Goal: Browse casually

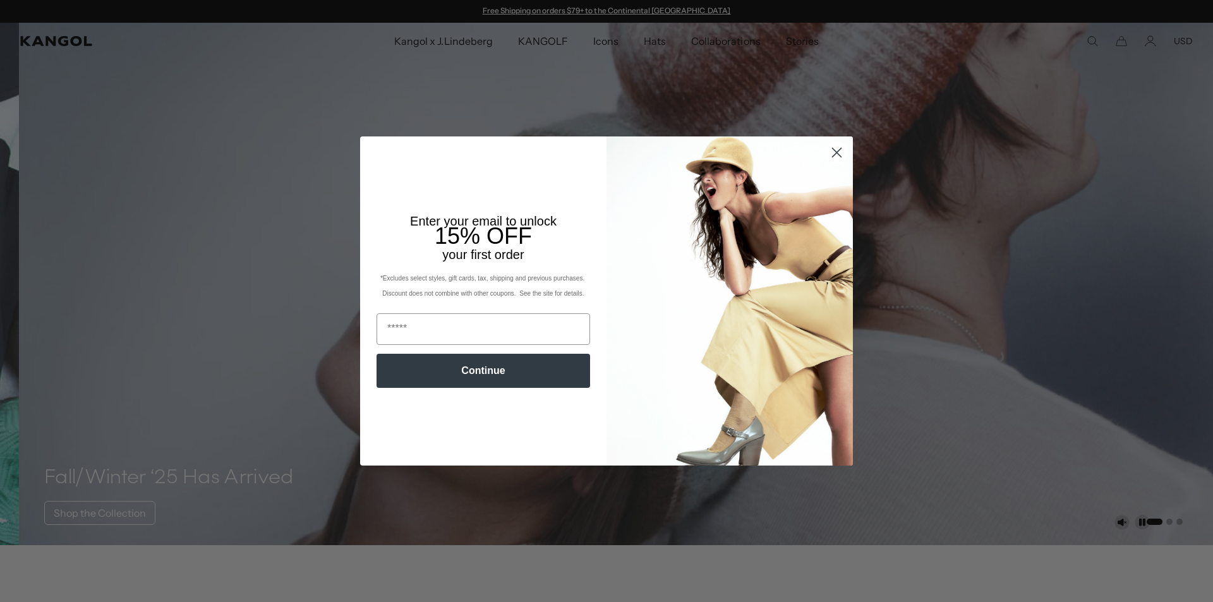
click at [827, 149] on circle "Close dialog" at bounding box center [836, 152] width 21 height 21
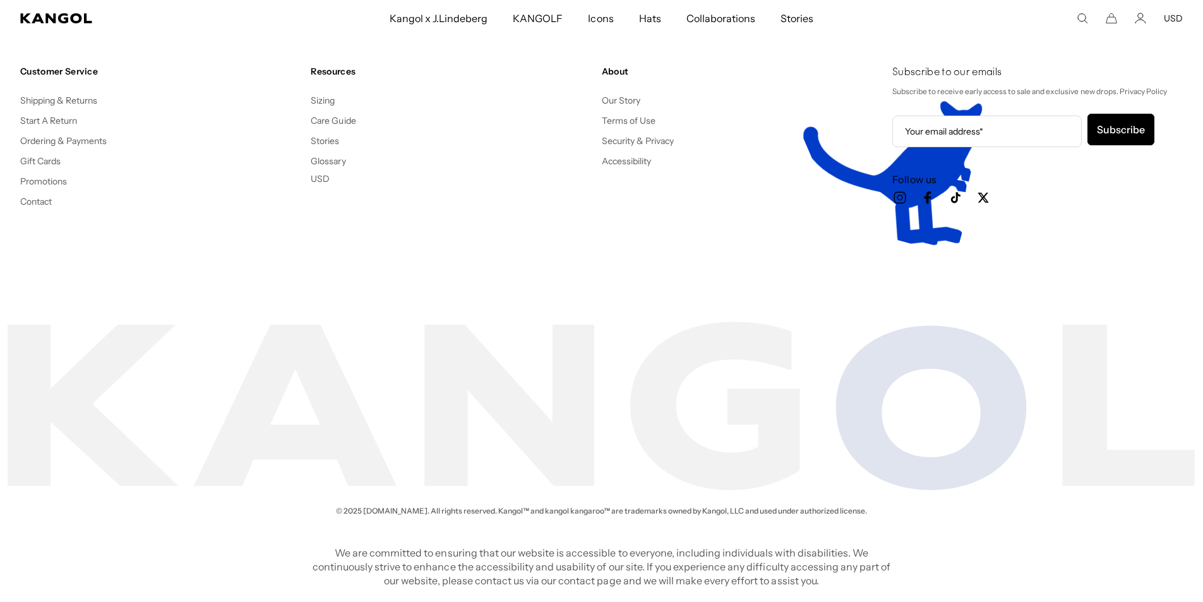
scroll to position [0, 260]
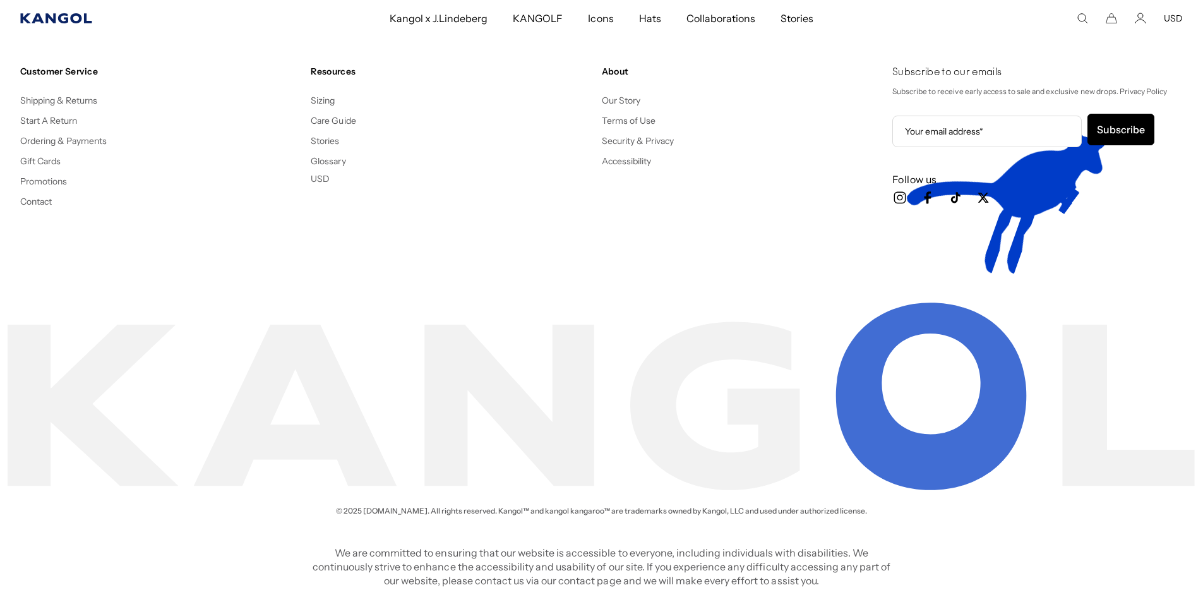
click at [51, 18] on icon "Kangol" at bounding box center [55, 18] width 71 height 10
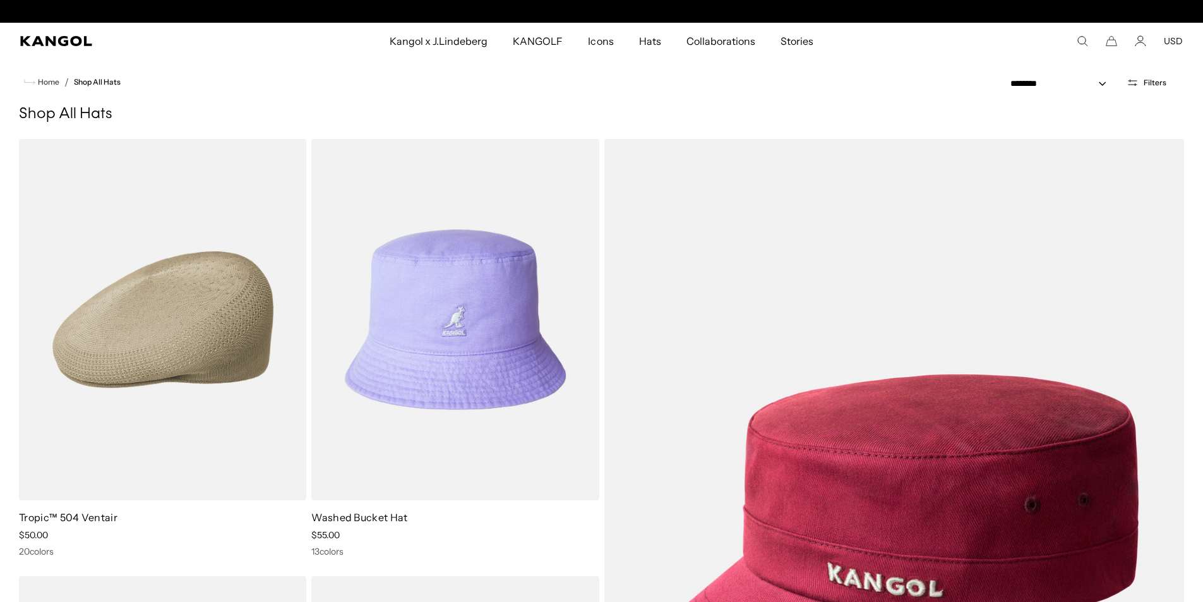
scroll to position [0, 260]
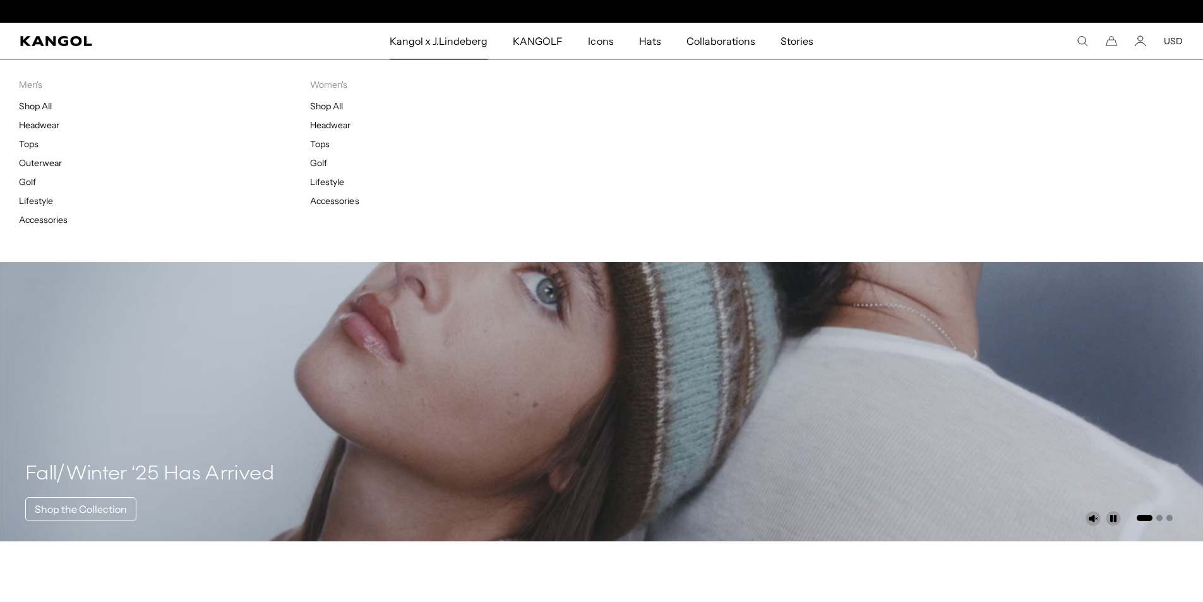
scroll to position [0, 260]
click at [314, 143] on link "Tops" at bounding box center [320, 143] width 20 height 11
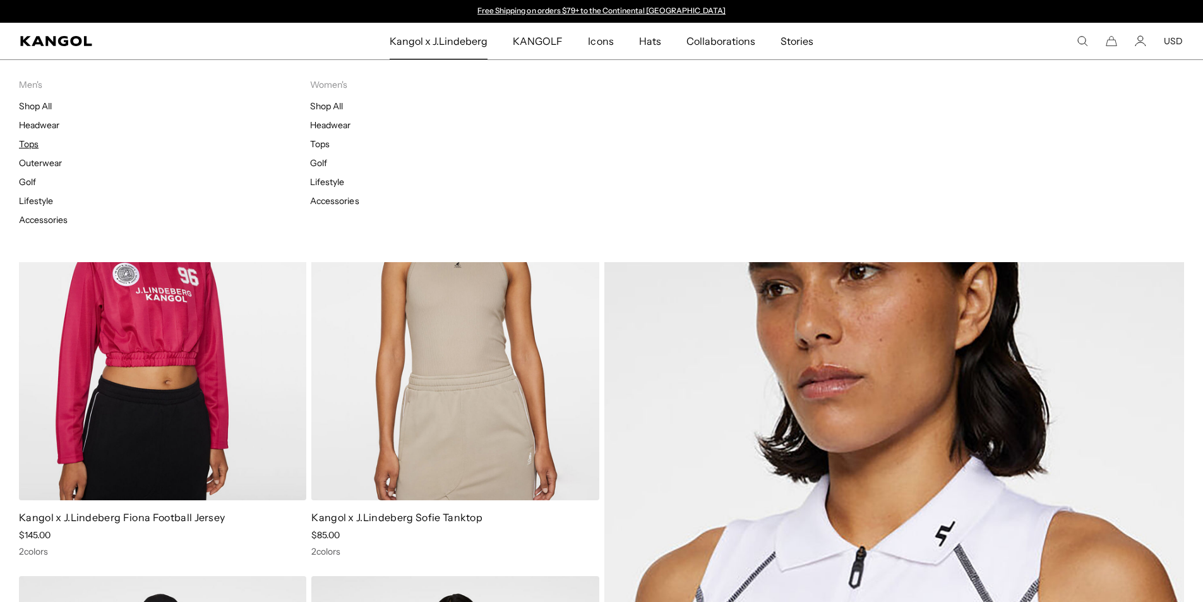
click at [27, 143] on link "Tops" at bounding box center [29, 143] width 20 height 11
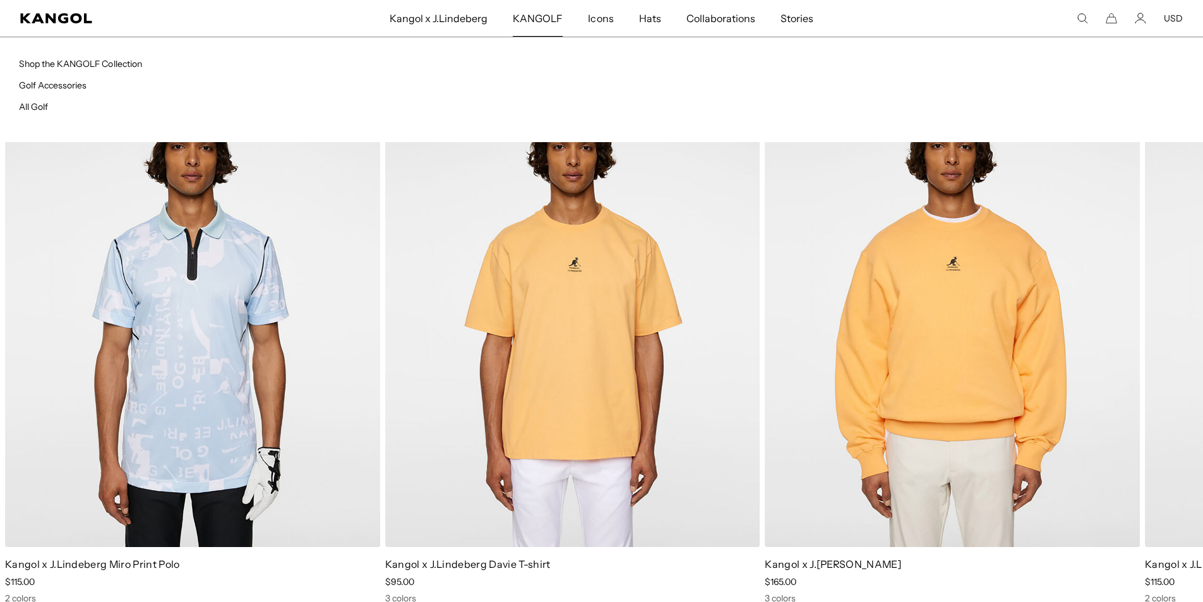
scroll to position [0, 260]
click at [67, 65] on link "Shop the KANGOLF Collection" at bounding box center [80, 63] width 123 height 11
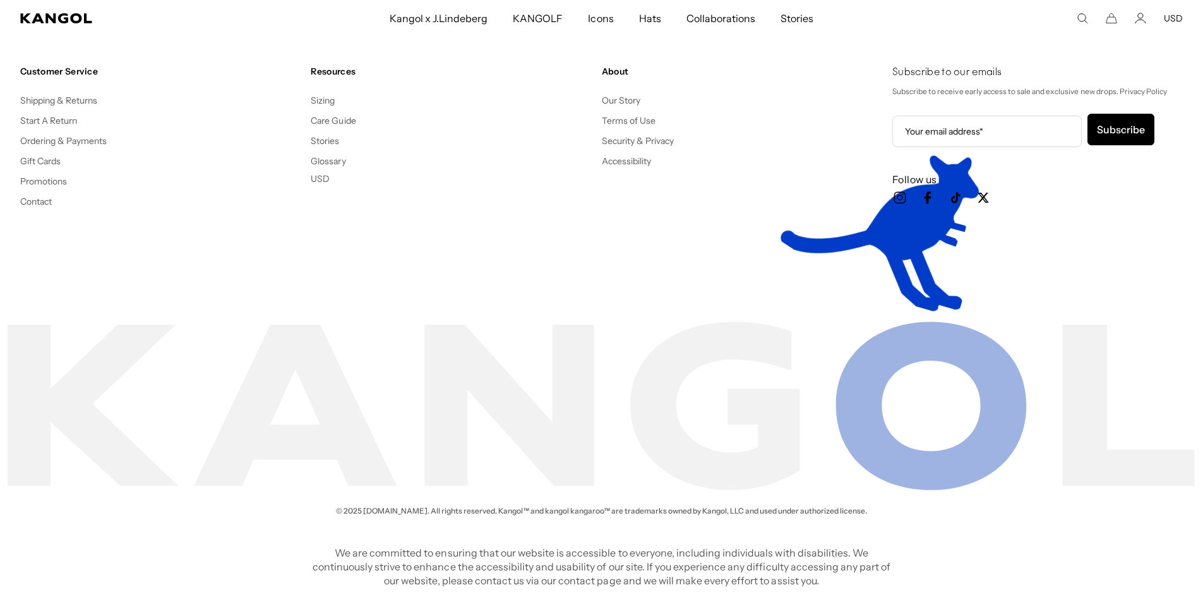
scroll to position [0, 260]
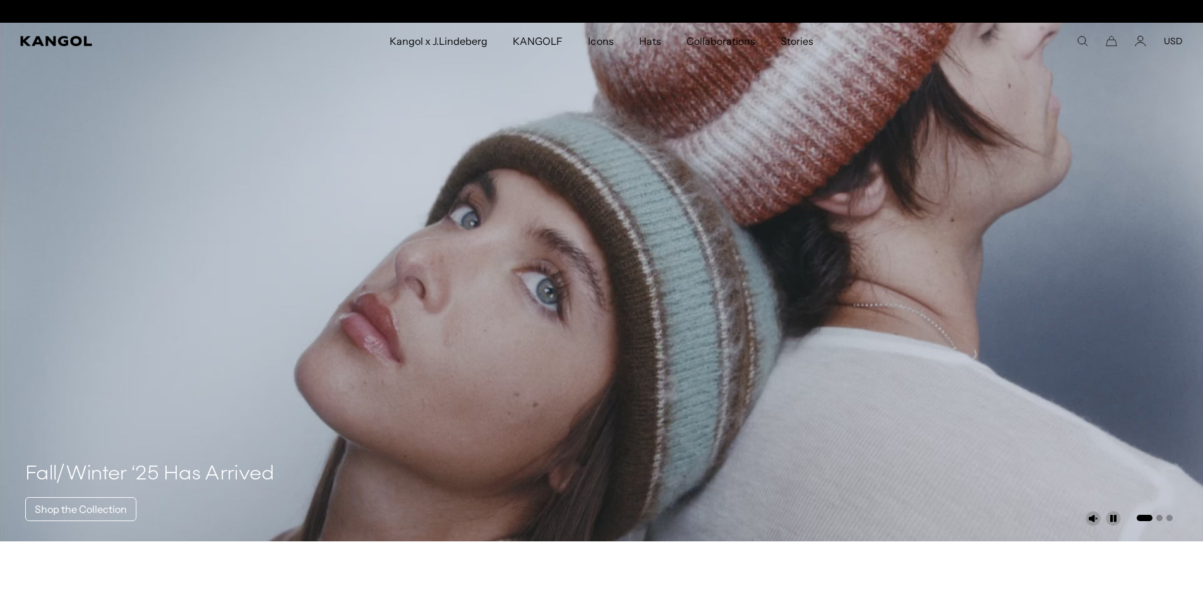
scroll to position [0, 260]
